Goal: Task Accomplishment & Management: Use online tool/utility

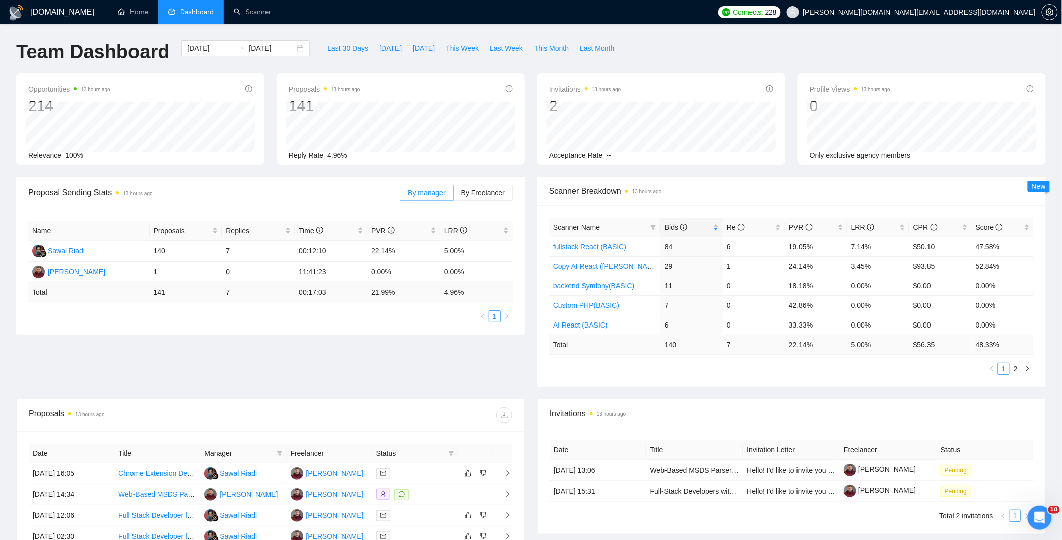
click at [473, 369] on div "Proposal Sending Stats 13 hours ago By manager By Freelancer Name Proposals Rep…" at bounding box center [531, 288] width 1042 height 222
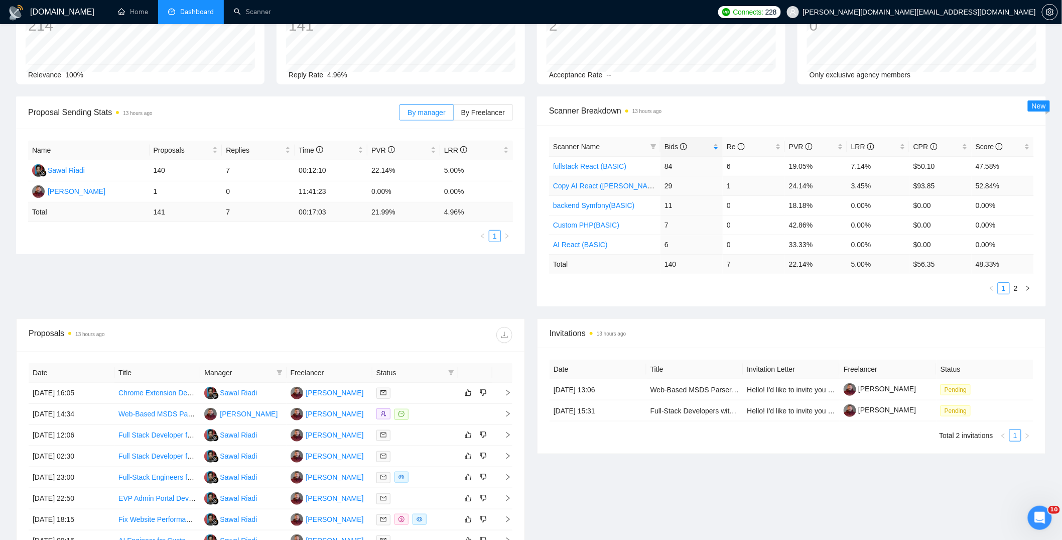
scroll to position [257, 0]
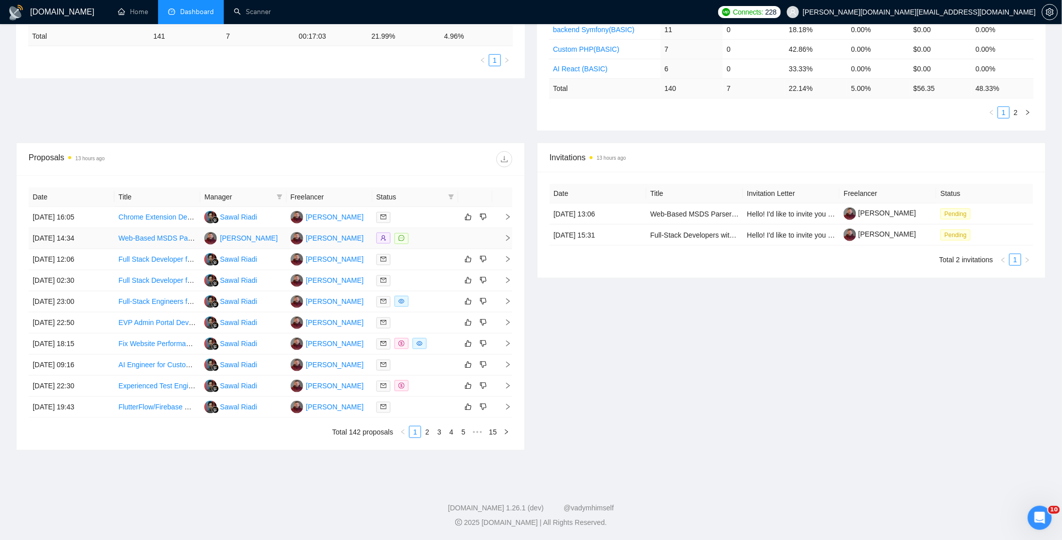
click at [435, 235] on div at bounding box center [415, 238] width 78 height 12
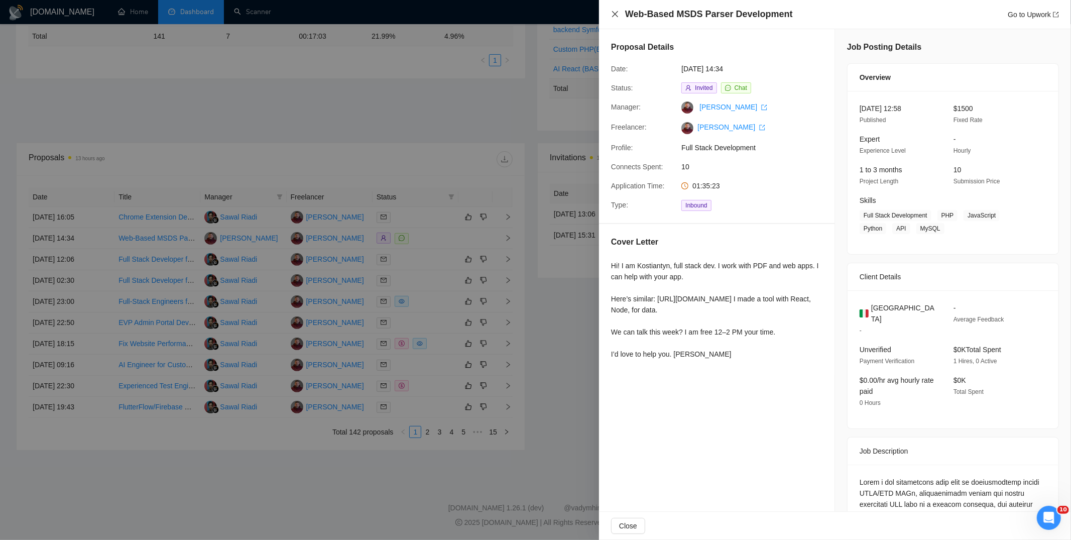
click at [614, 11] on icon "close" at bounding box center [615, 14] width 8 height 8
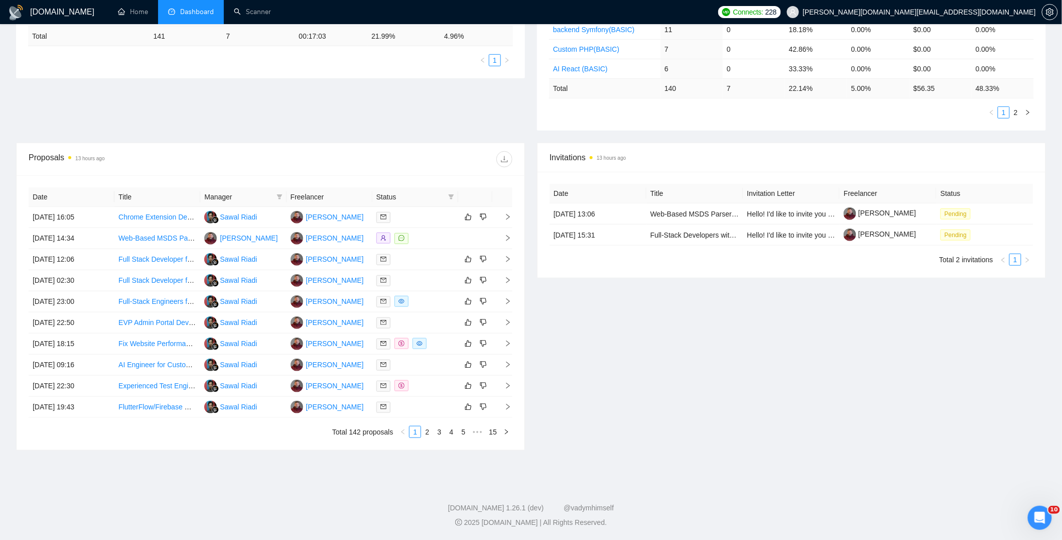
click at [246, 103] on div "Proposal Sending Stats 13 hours ago By manager By Freelancer Name Proposals Rep…" at bounding box center [531, 32] width 1042 height 222
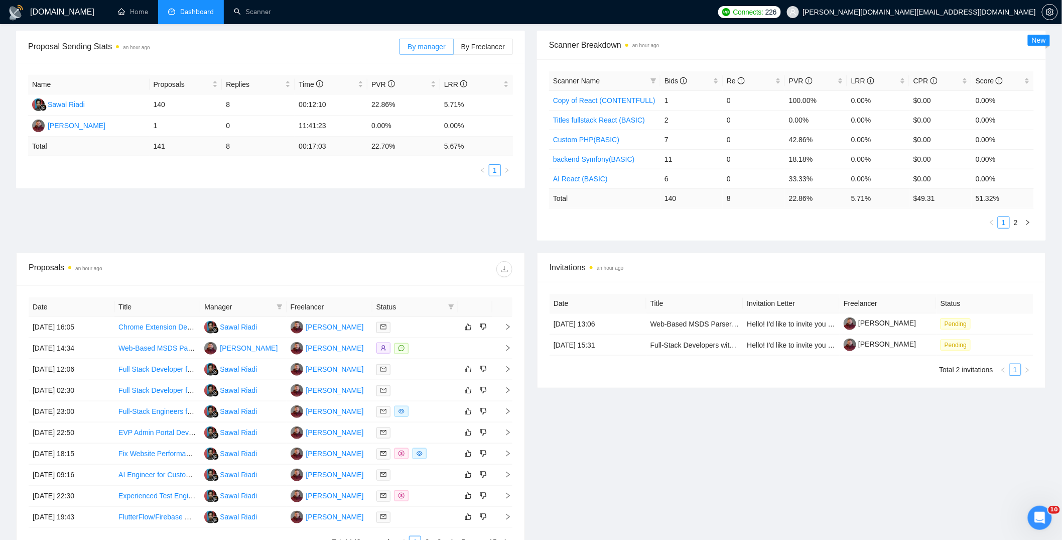
scroll to position [257, 0]
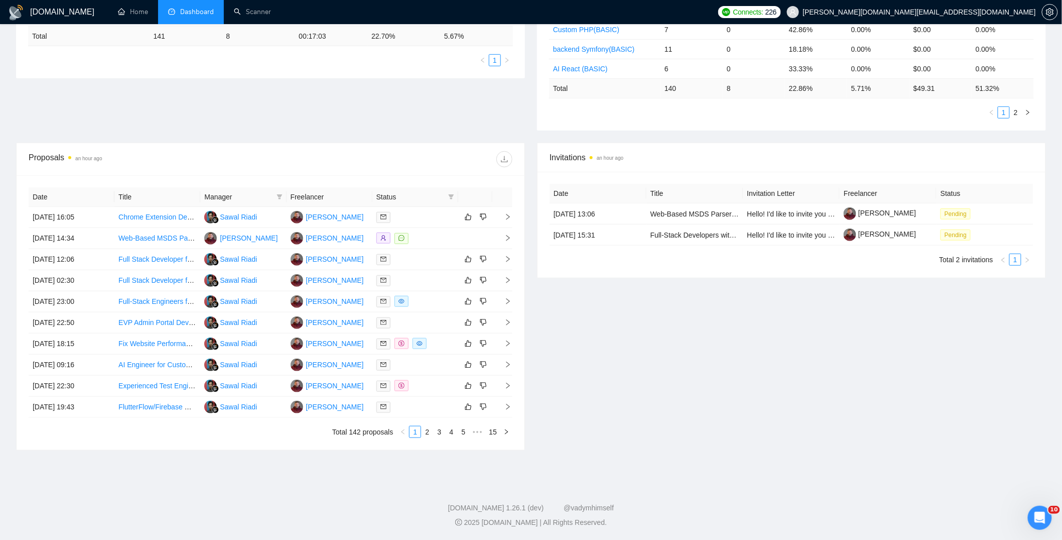
click at [650, 365] on div "Invitations an hour ago Date Title Invitation Letter Freelancer Status [DATE] 1…" at bounding box center [791, 297] width 521 height 308
click at [443, 235] on div at bounding box center [415, 238] width 78 height 12
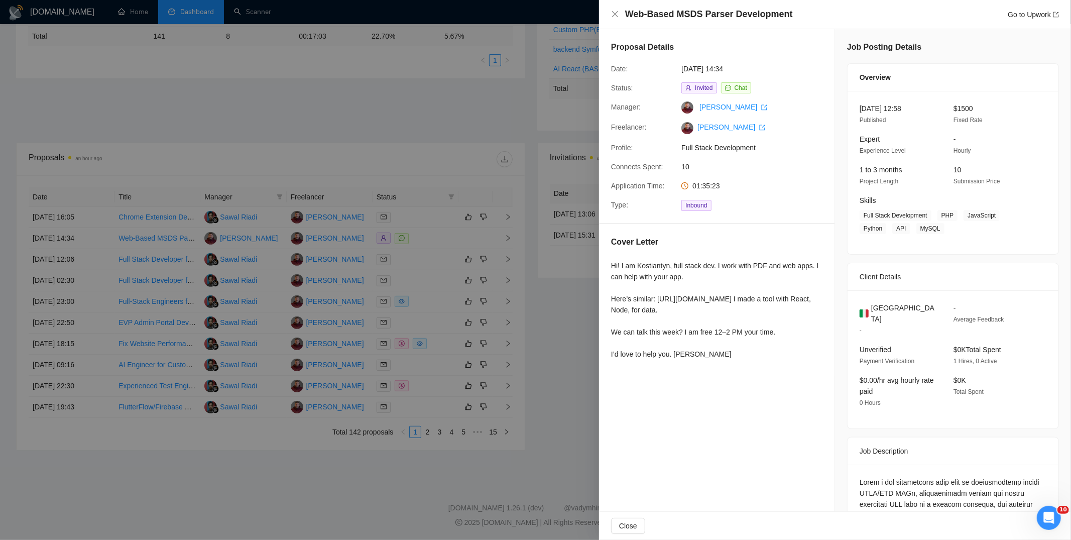
click at [558, 339] on div at bounding box center [535, 270] width 1071 height 540
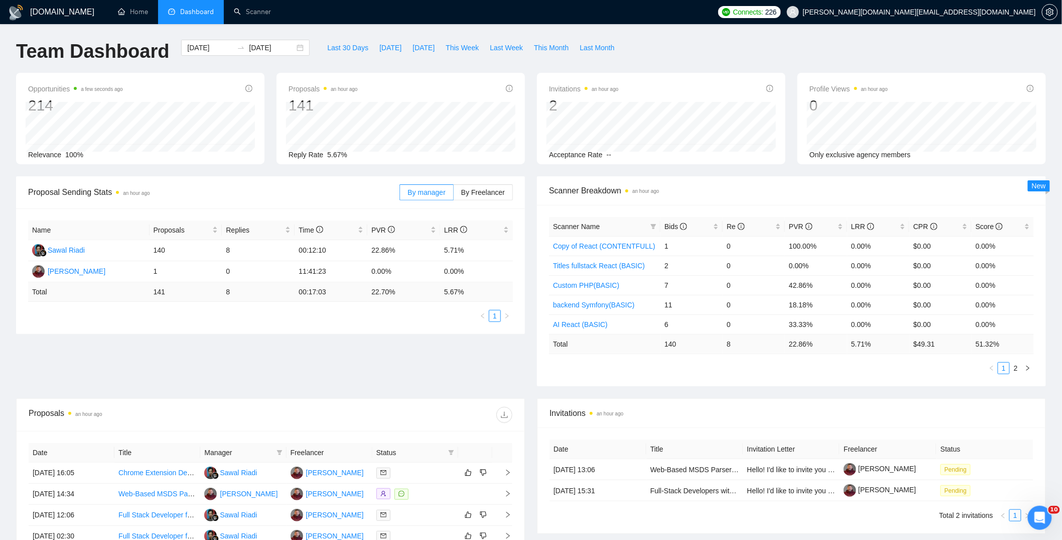
scroll to position [0, 0]
click at [139, 13] on link "Home" at bounding box center [133, 12] width 30 height 9
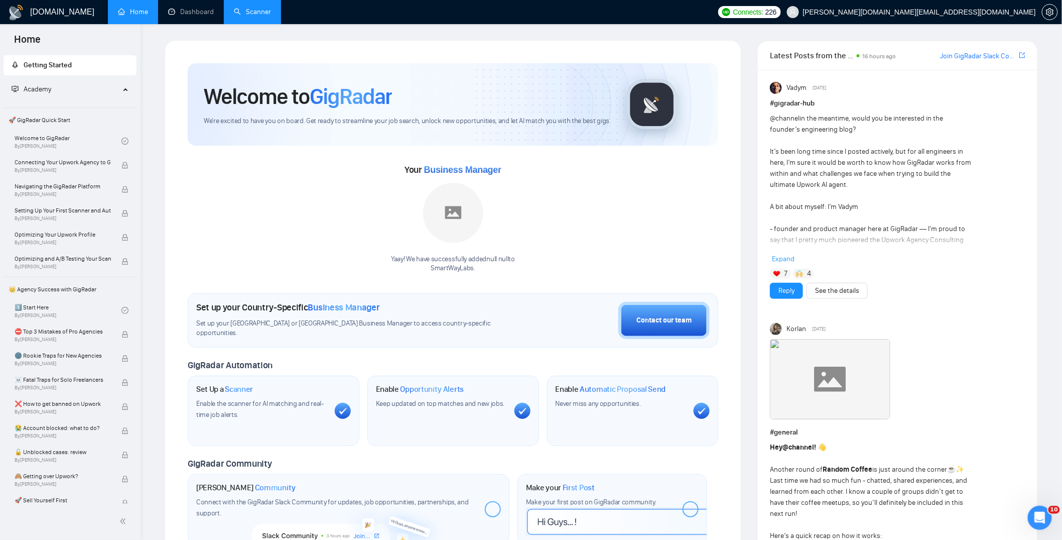
click at [250, 13] on link "Scanner" at bounding box center [252, 12] width 37 height 9
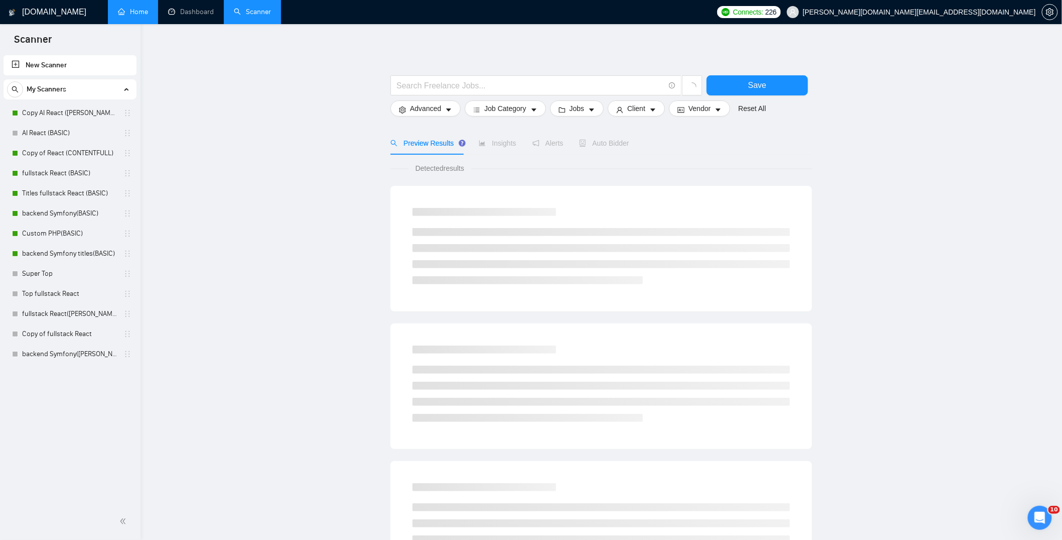
drag, startPoint x: 211, startPoint y: 369, endPoint x: 223, endPoint y: 374, distance: 12.6
click at [217, 371] on main "Save Advanced Job Category Jobs Client Vendor Reset All Preview Results Insight…" at bounding box center [601, 450] width 889 height 821
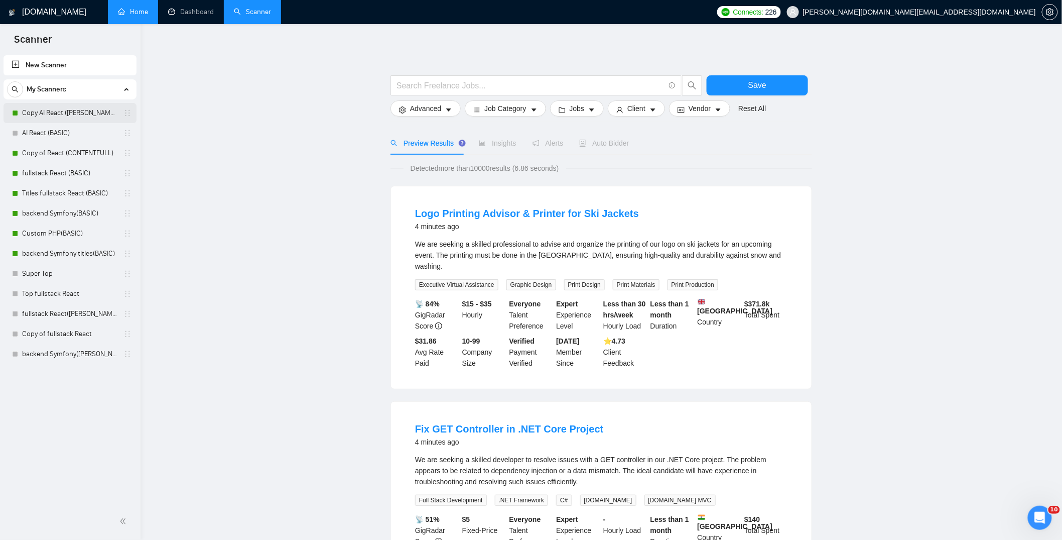
click at [34, 115] on link "Copy AI React ([PERSON_NAME])" at bounding box center [69, 113] width 95 height 20
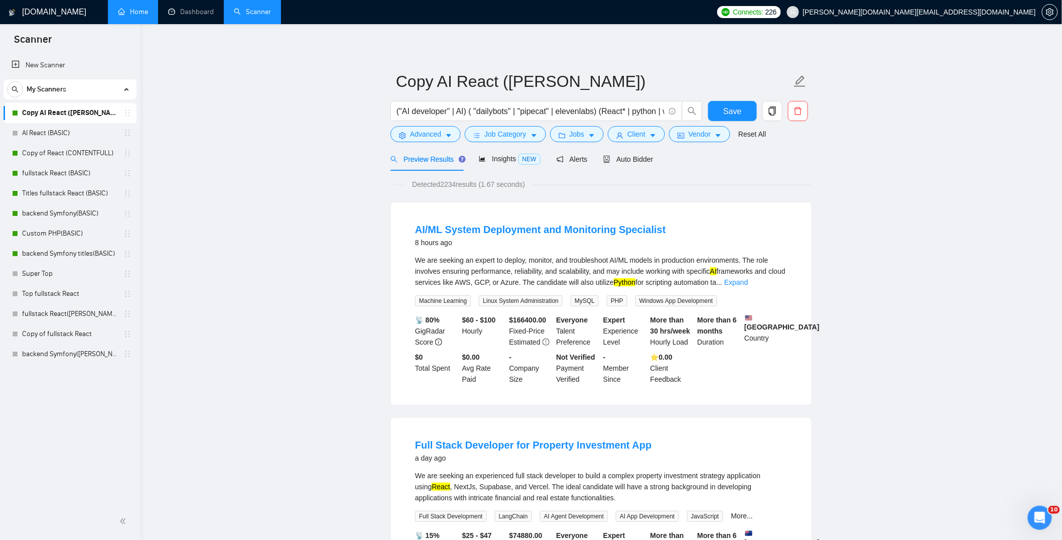
click at [84, 384] on div "New Scanner My Scanners Copy AI React ([PERSON_NAME]) AI React (BASIC) Copy of …" at bounding box center [70, 278] width 141 height 450
click at [81, 356] on link "backend Symfony([PERSON_NAME])" at bounding box center [69, 354] width 95 height 20
